Goal: Task Accomplishment & Management: Use online tool/utility

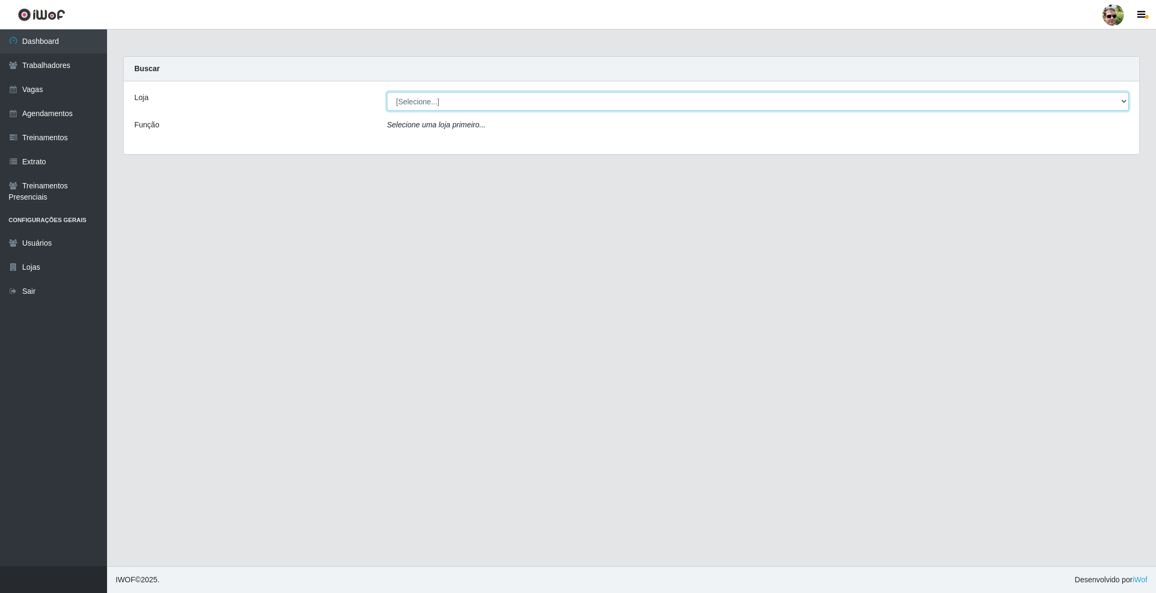
click at [445, 104] on select "[Selecione...] [PERSON_NAME] Supermercado - Gurinhém" at bounding box center [758, 101] width 742 height 19
select select "176"
click at [387, 92] on select "[Selecione...] [PERSON_NAME] Supermercado - Gurinhém" at bounding box center [758, 101] width 742 height 19
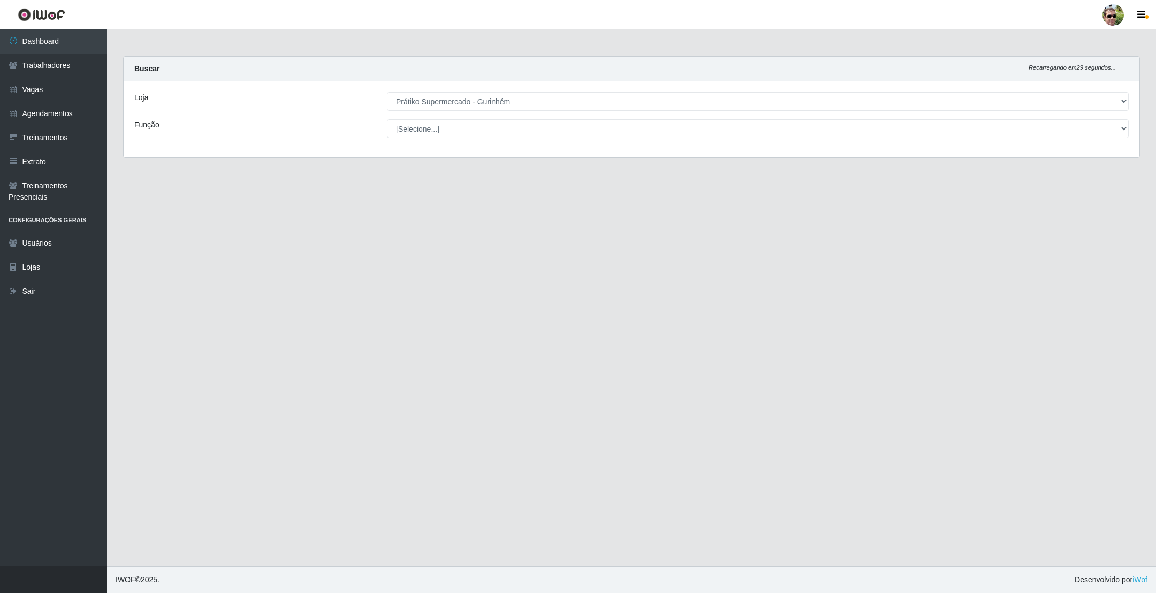
click at [526, 61] on div "Buscar Recarregando em 29 segundos..." at bounding box center [632, 69] width 1016 height 25
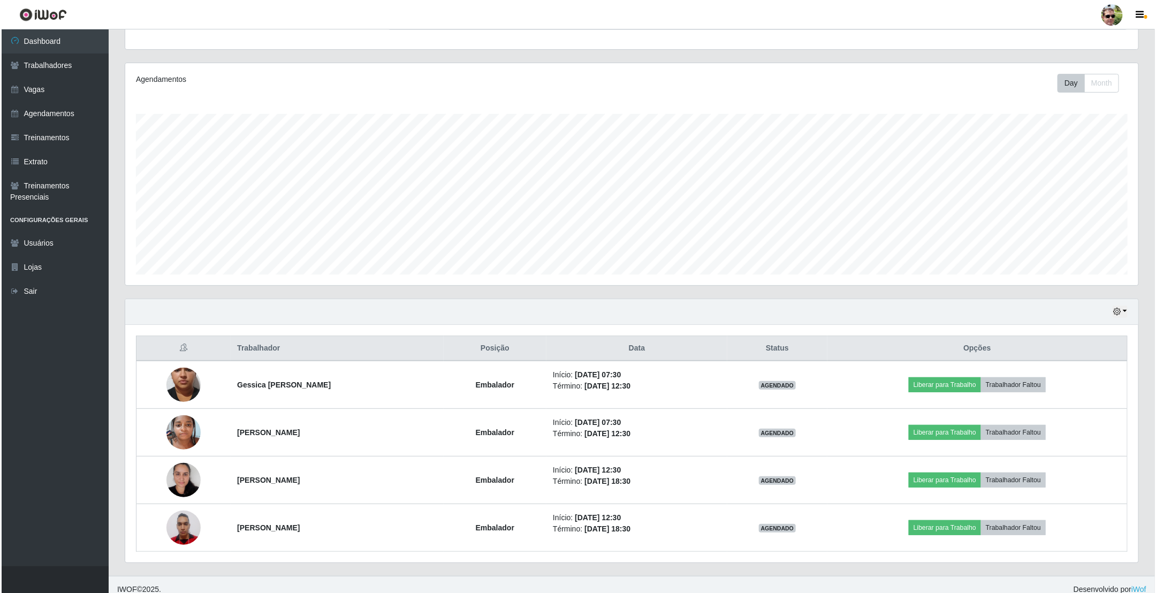
scroll to position [121, 0]
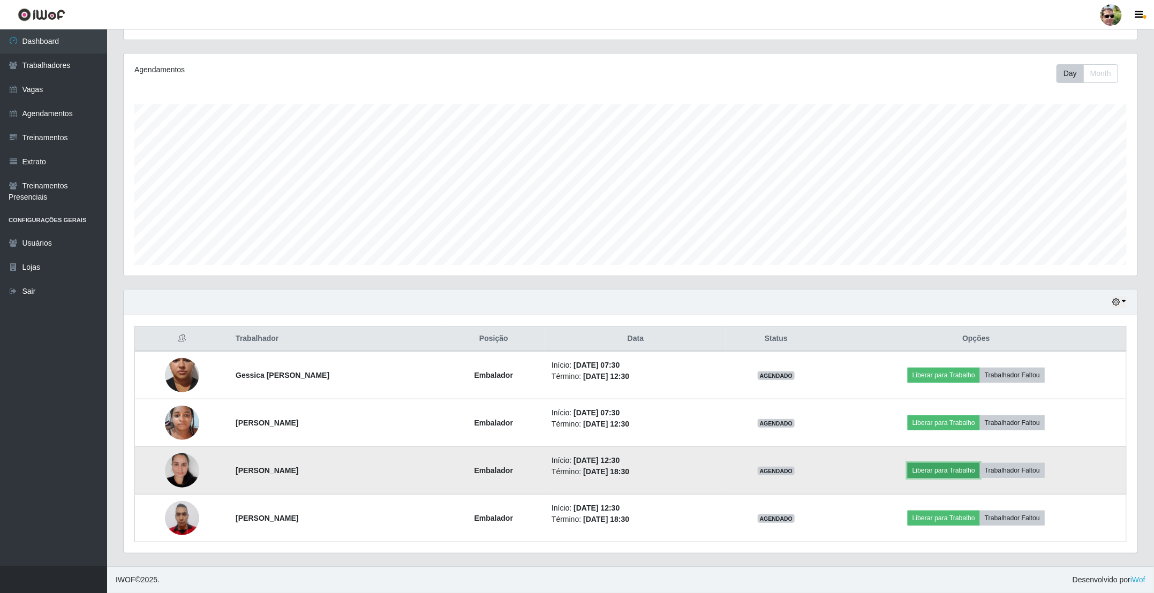
click at [956, 475] on button "Liberar para Trabalho" at bounding box center [943, 470] width 72 height 15
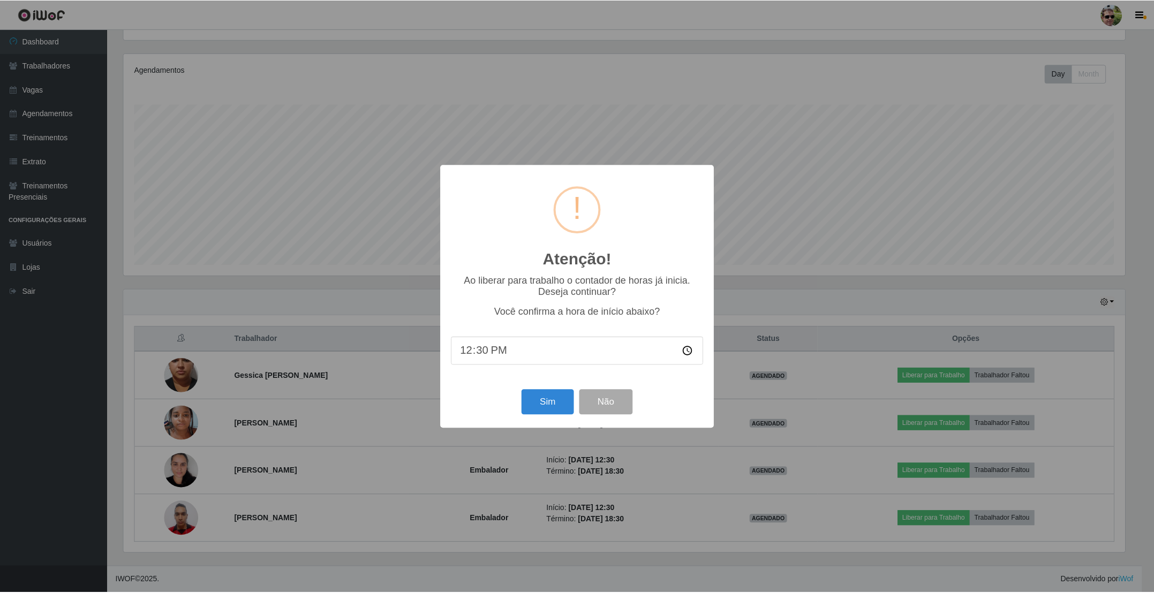
scroll to position [223, 1004]
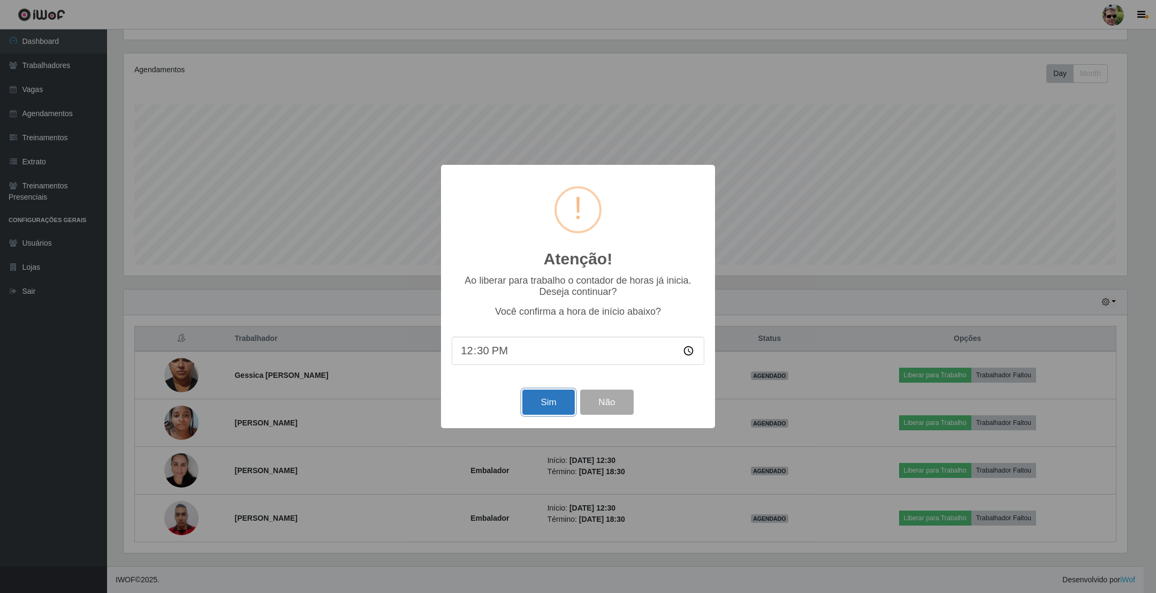
click at [558, 408] on button "Sim" at bounding box center [548, 402] width 52 height 25
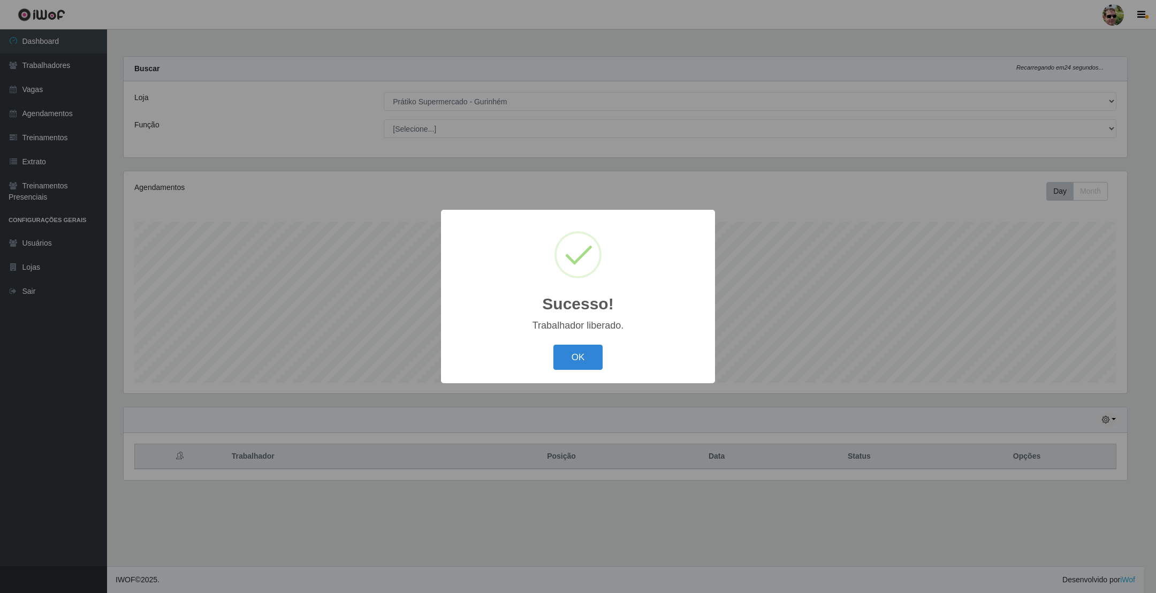
click at [554, 345] on button "OK" at bounding box center [579, 357] width 50 height 25
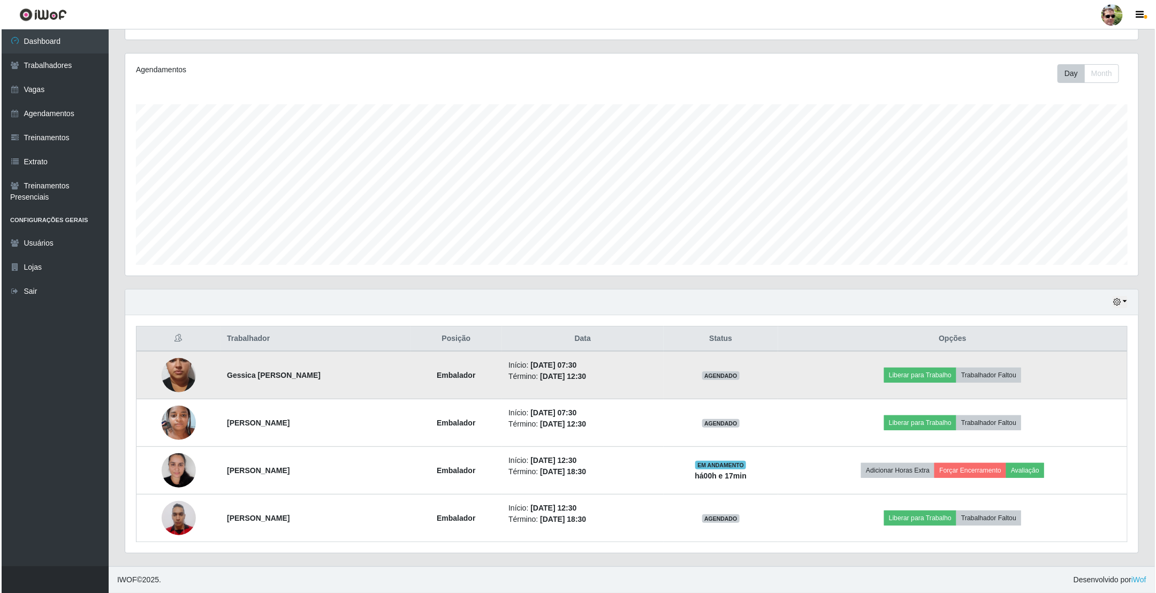
scroll to position [121, 0]
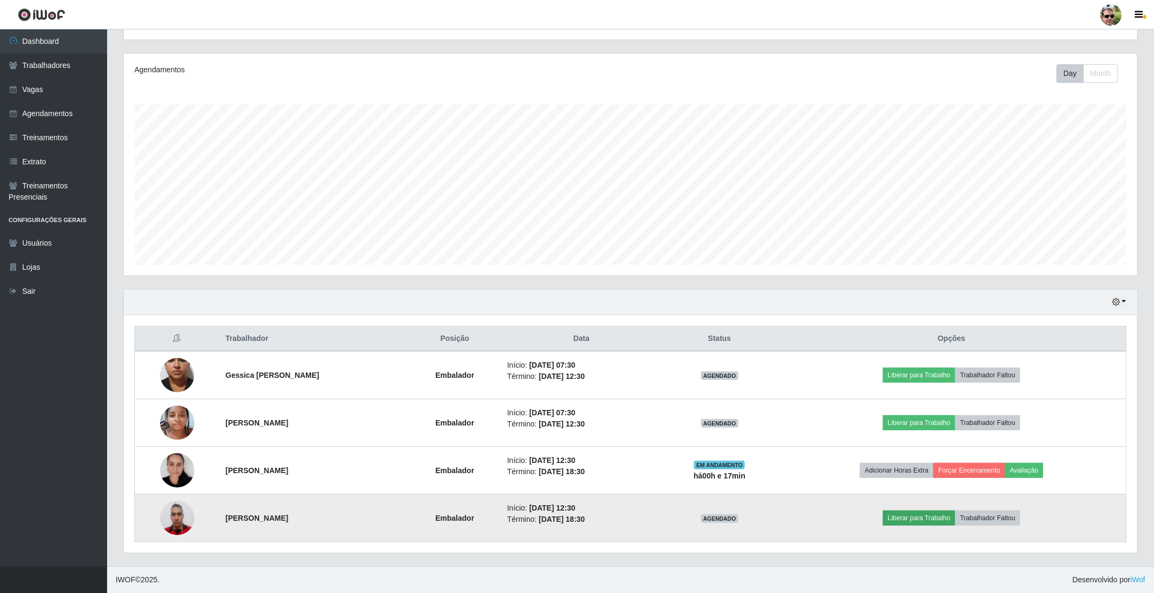
drag, startPoint x: 936, startPoint y: 527, endPoint x: 927, endPoint y: 524, distance: 9.5
click at [936, 526] on td "Liberar para Trabalho Trabalhador Faltou" at bounding box center [951, 519] width 349 height 48
click at [930, 519] on button "Liberar para Trabalho" at bounding box center [919, 518] width 72 height 15
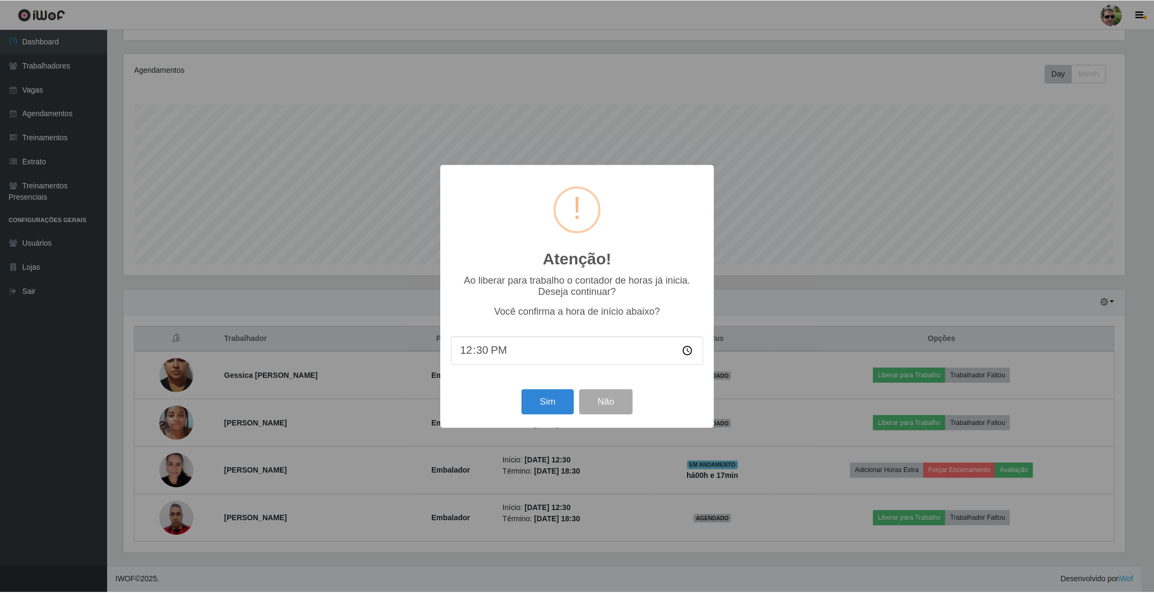
scroll to position [223, 1004]
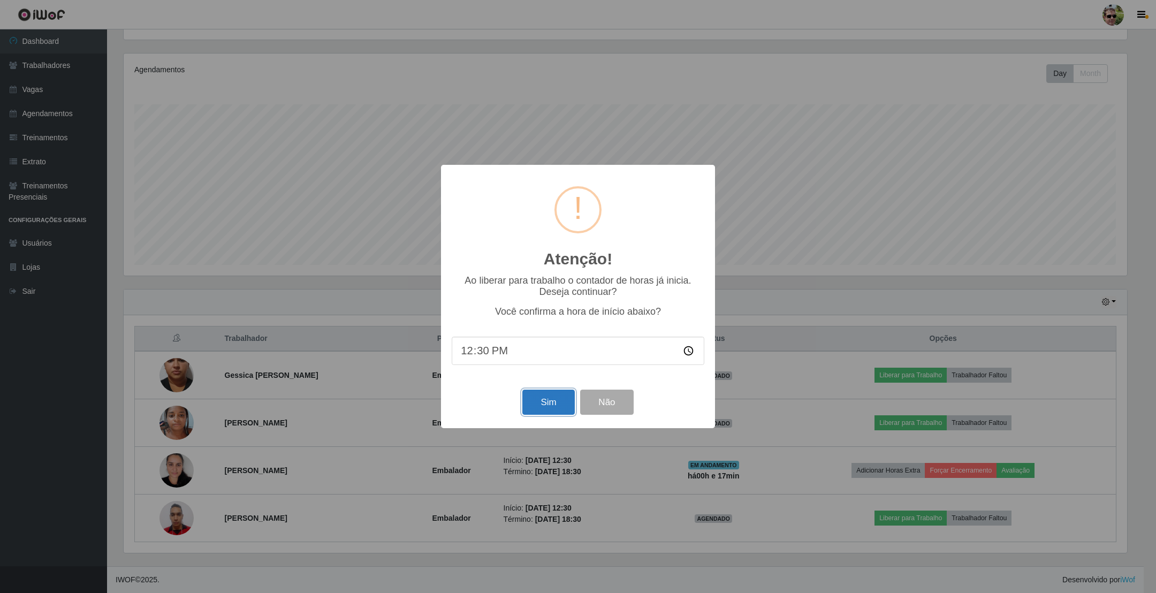
click at [542, 400] on button "Sim" at bounding box center [548, 402] width 52 height 25
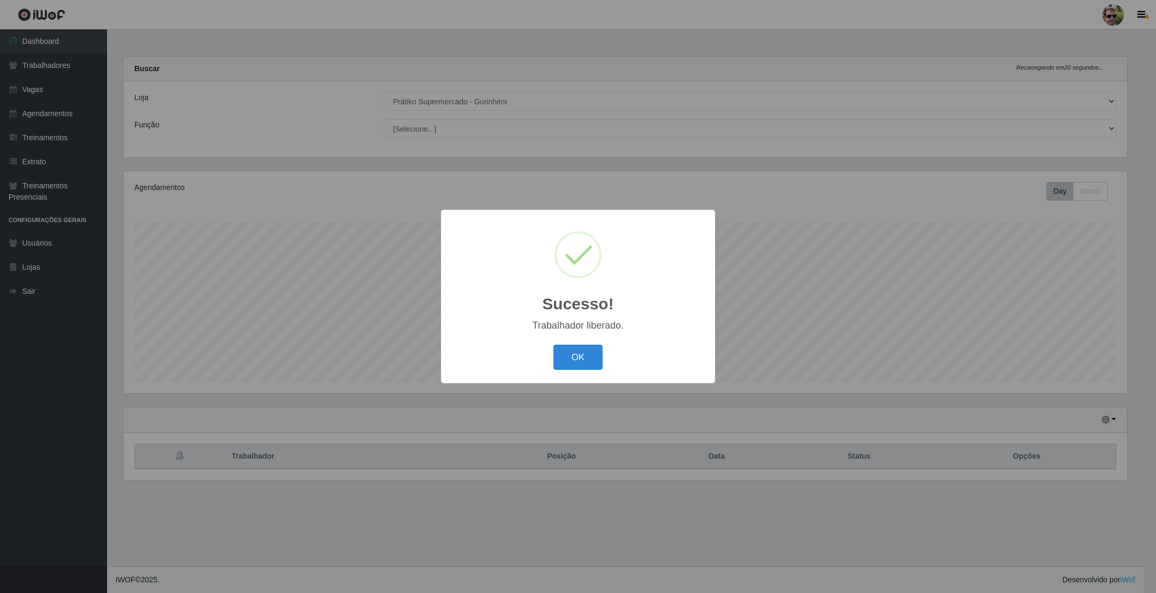
click at [554, 345] on button "OK" at bounding box center [579, 357] width 50 height 25
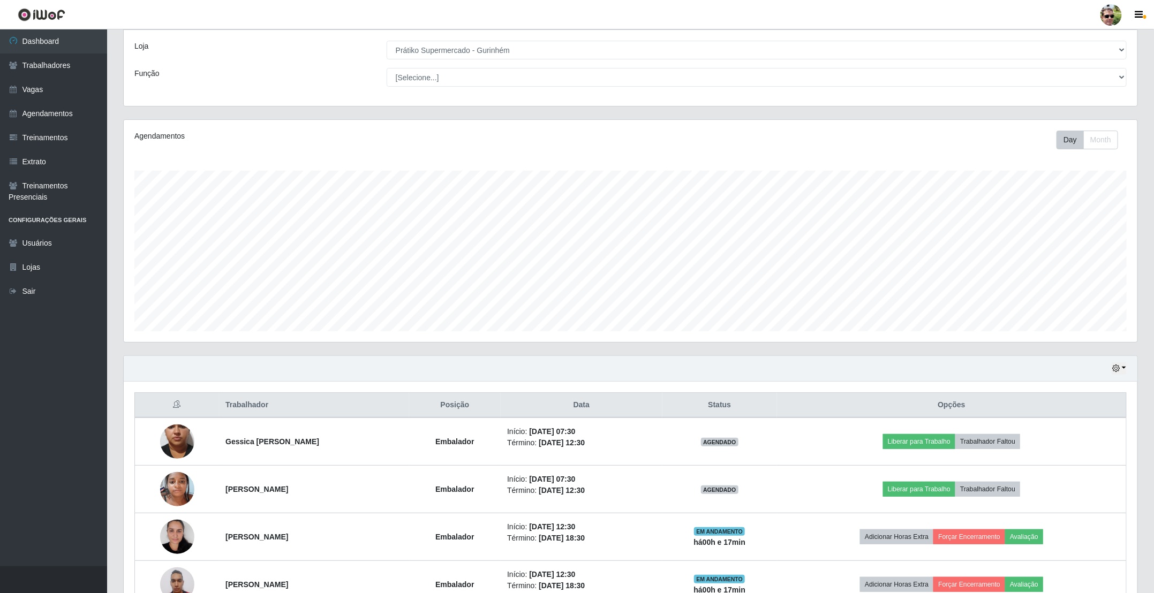
scroll to position [121, 0]
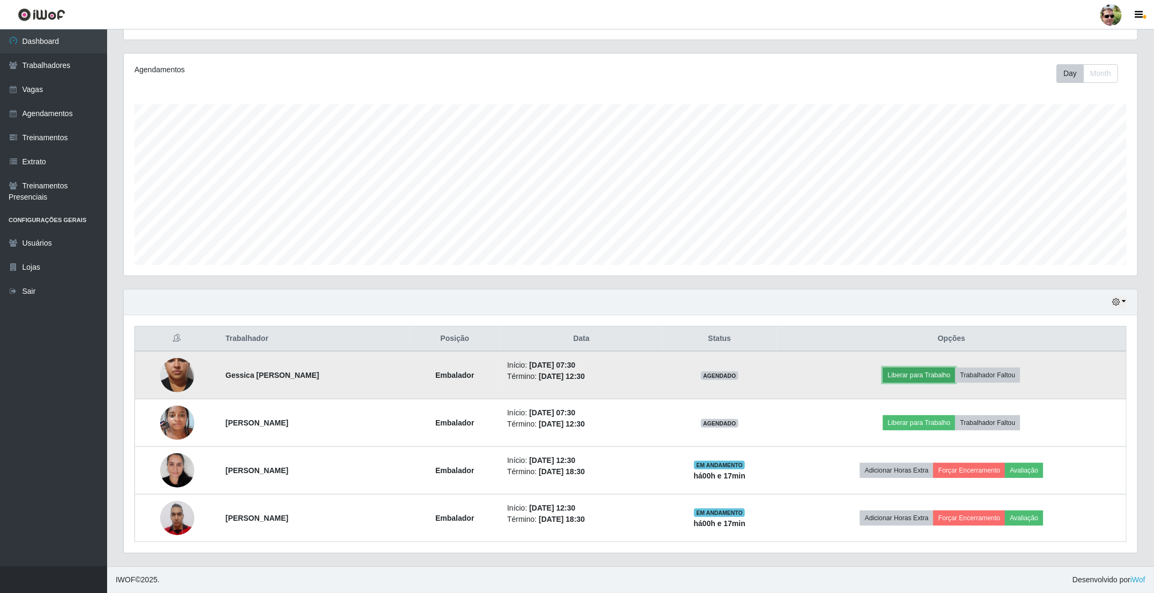
click at [930, 371] on button "Liberar para Trabalho" at bounding box center [919, 375] width 72 height 15
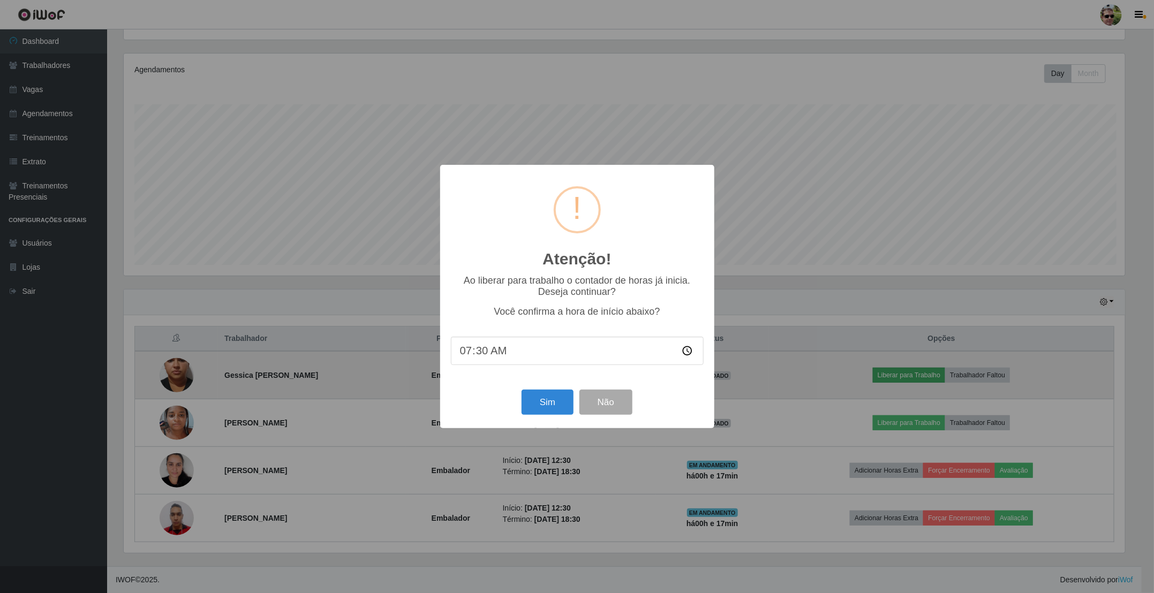
scroll to position [223, 1004]
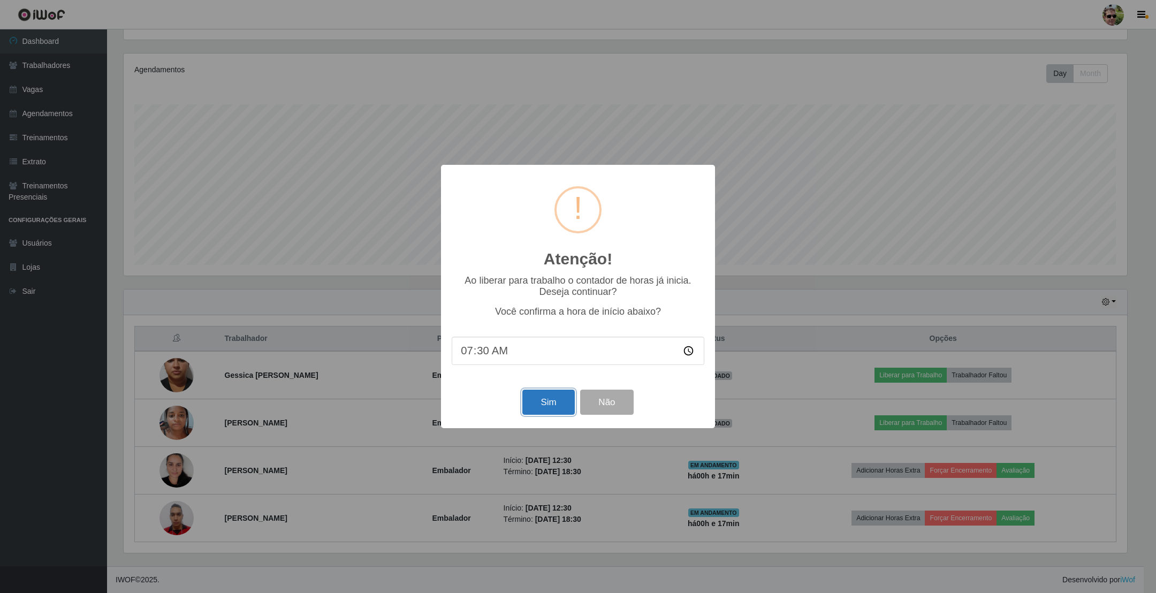
click at [536, 407] on button "Sim" at bounding box center [548, 402] width 52 height 25
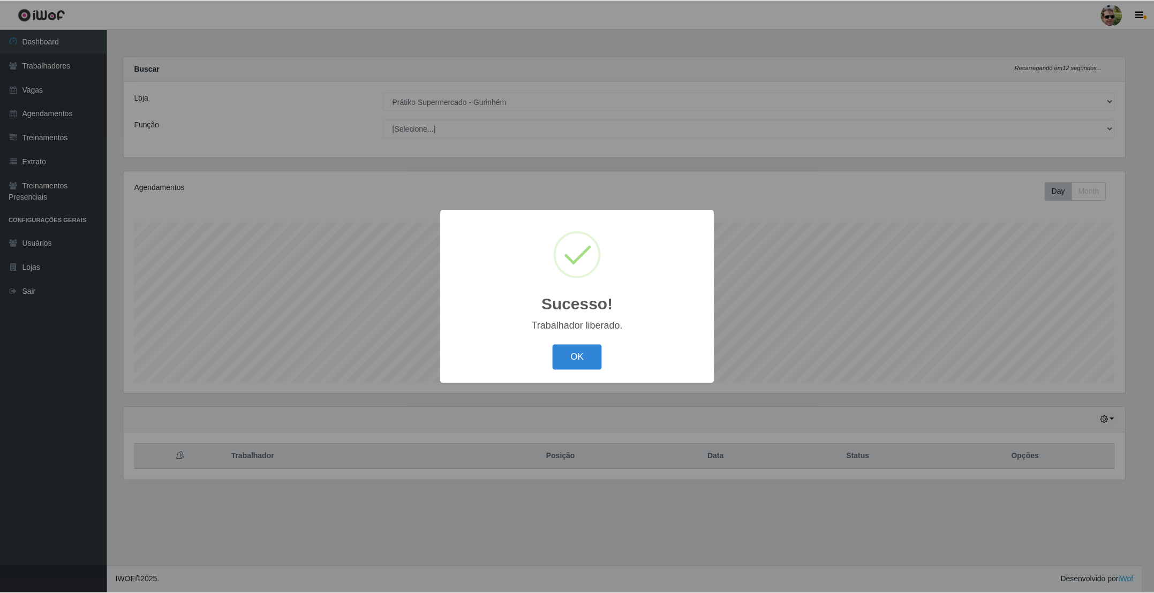
scroll to position [0, 0]
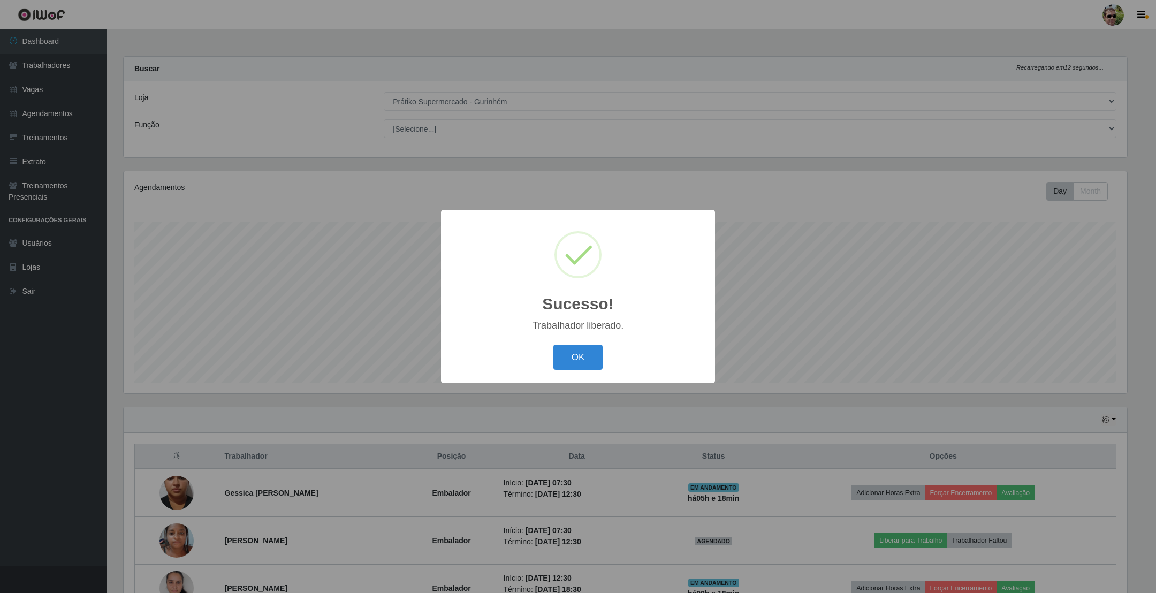
click at [554, 345] on button "OK" at bounding box center [579, 357] width 50 height 25
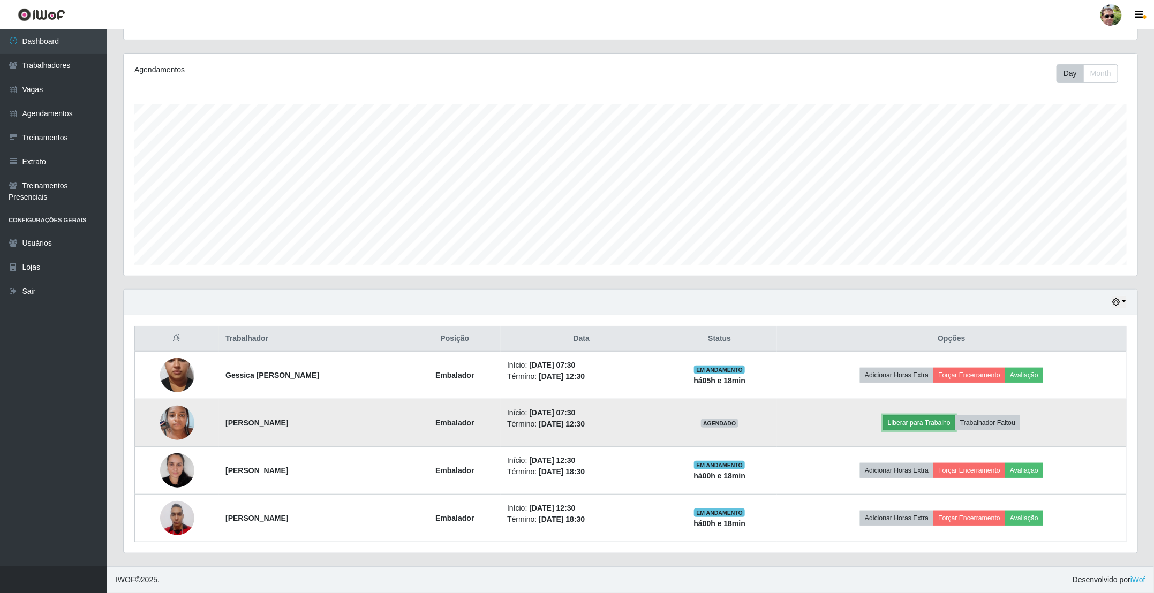
click at [916, 425] on button "Liberar para Trabalho" at bounding box center [919, 422] width 72 height 15
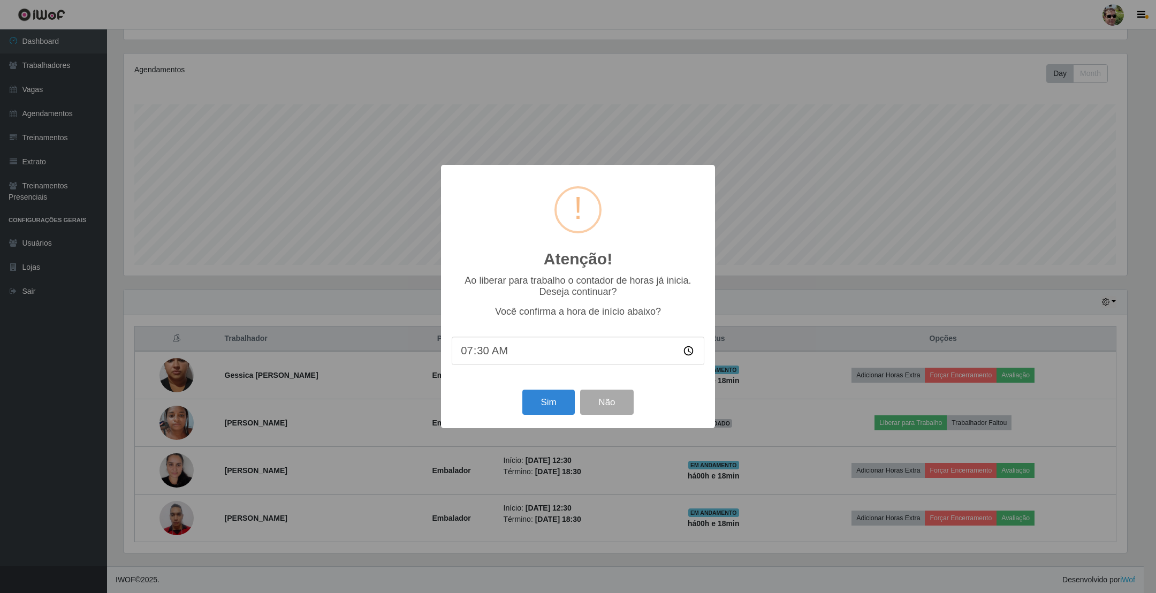
click at [519, 404] on div "Sim Não" at bounding box center [578, 402] width 253 height 31
click at [527, 404] on button "Sim" at bounding box center [548, 402] width 52 height 25
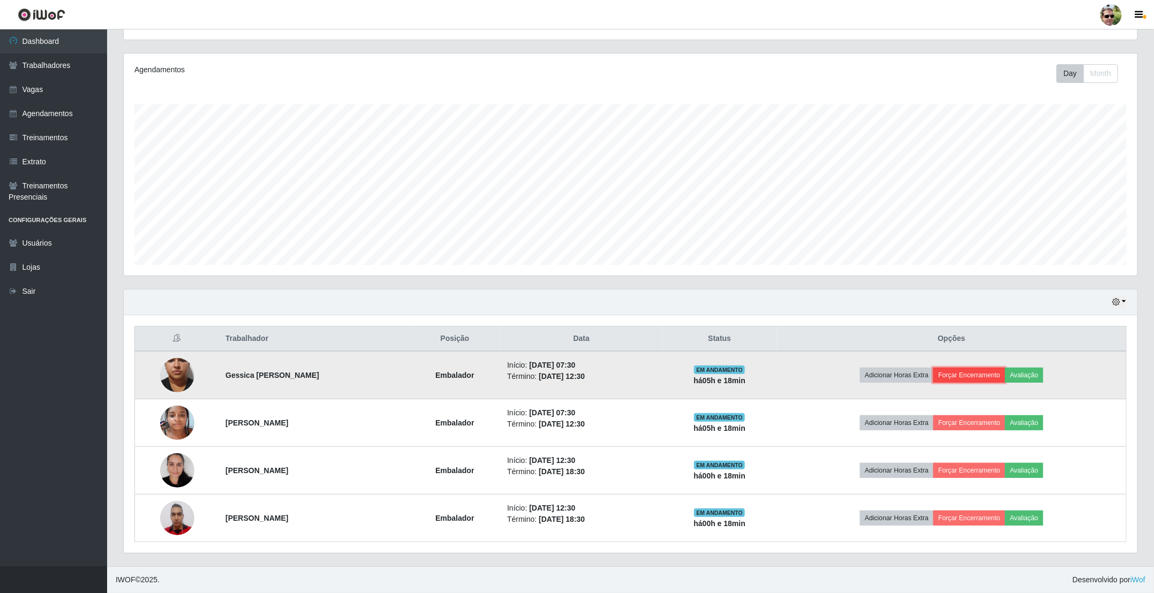
click at [983, 369] on button "Forçar Encerramento" at bounding box center [969, 375] width 72 height 15
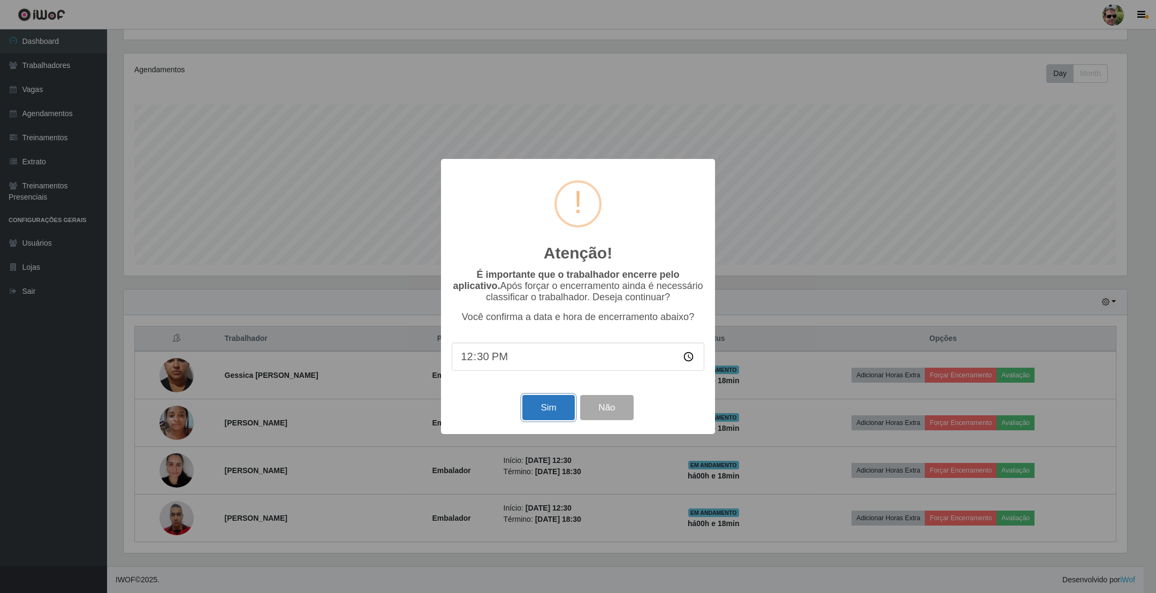
click at [543, 408] on button "Sim" at bounding box center [548, 407] width 52 height 25
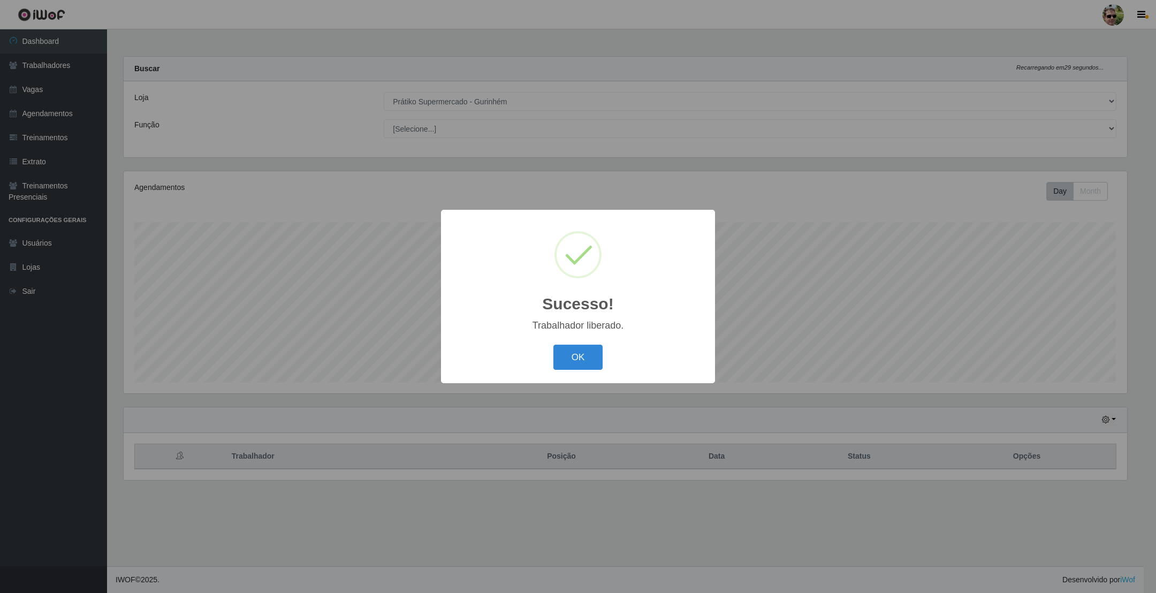
click at [554, 345] on button "OK" at bounding box center [579, 357] width 50 height 25
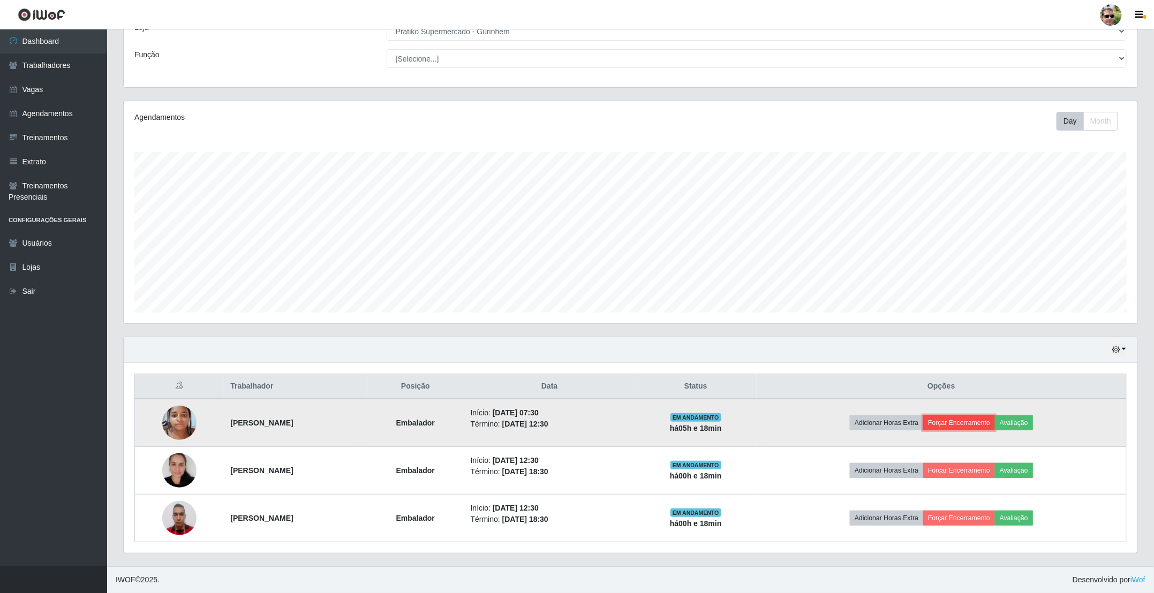
click at [968, 418] on button "Forçar Encerramento" at bounding box center [959, 422] width 72 height 15
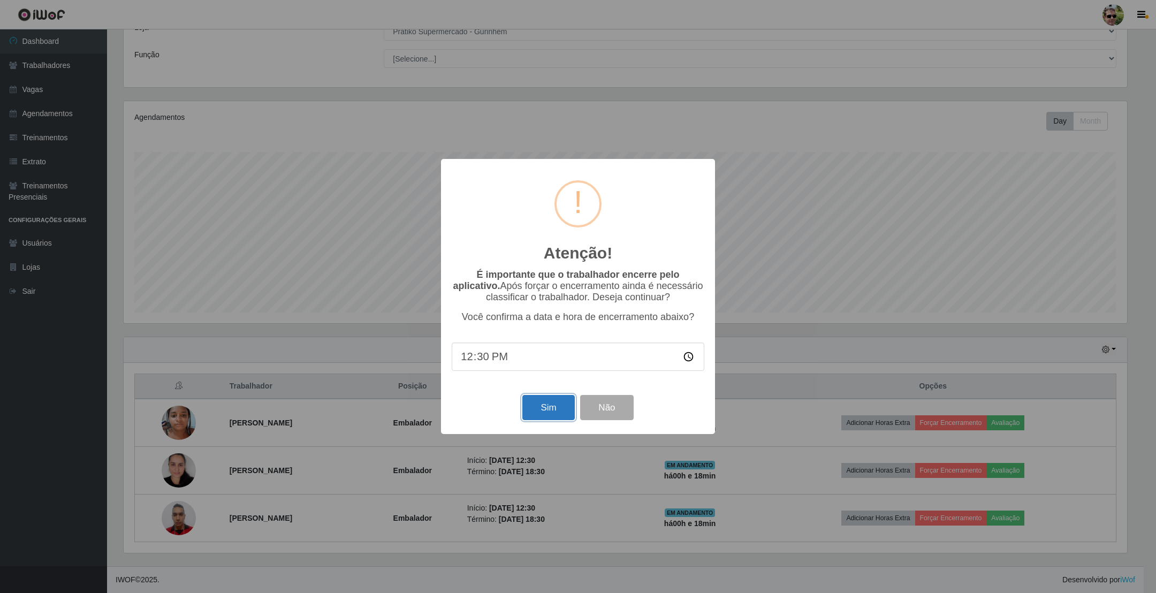
click at [547, 407] on button "Sim" at bounding box center [548, 407] width 52 height 25
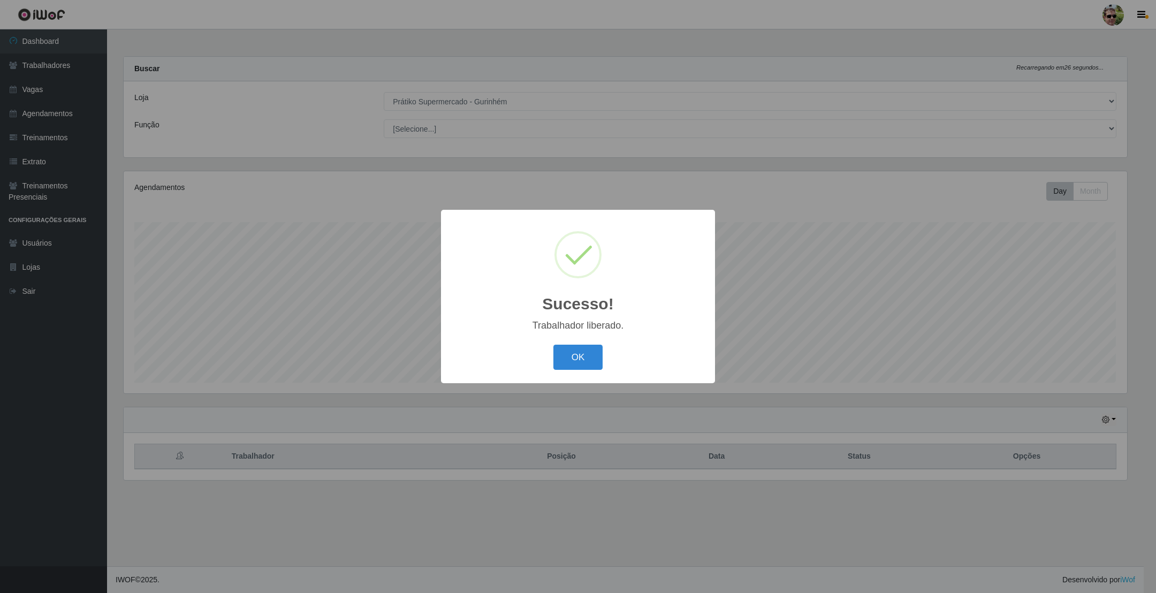
click at [554, 345] on button "OK" at bounding box center [579, 357] width 50 height 25
